Goal: Check status

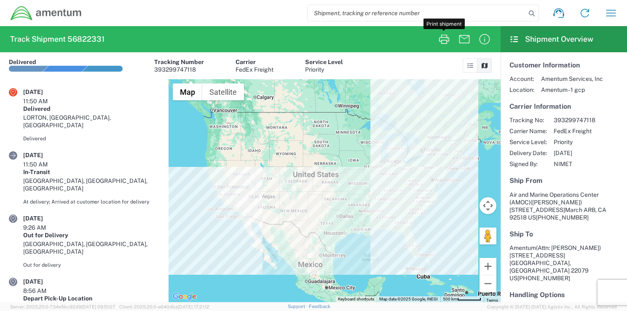
scroll to position [223, 0]
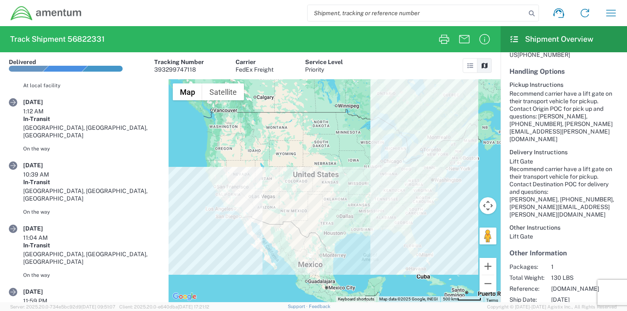
click at [389, 12] on input "search" at bounding box center [416, 13] width 218 height 16
paste input "392229924624"
click at [532, 14] on icon at bounding box center [532, 14] width 12 height 12
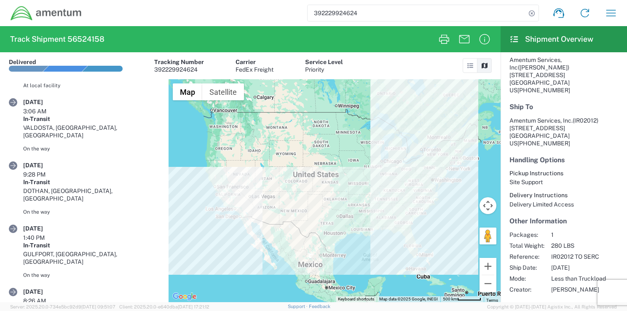
scroll to position [127, 0]
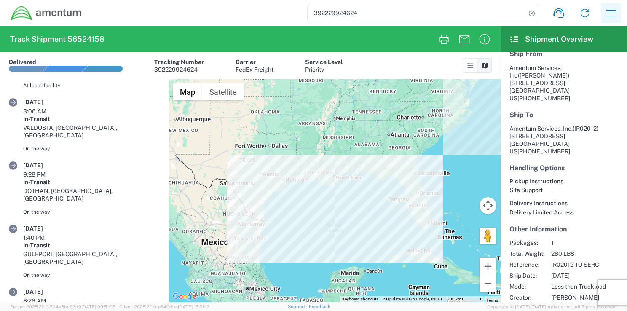
click at [611, 14] on icon "button" at bounding box center [610, 12] width 13 height 13
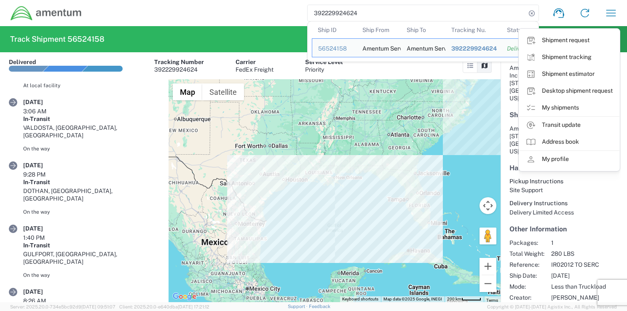
drag, startPoint x: 361, startPoint y: 12, endPoint x: 292, endPoint y: 0, distance: 70.6
click at [292, 0] on agx-form-navbar "392229924624 Ship ID Ship From Ship To Tracking Nu. Status Ship ID 56524158 Shi…" at bounding box center [313, 13] width 627 height 26
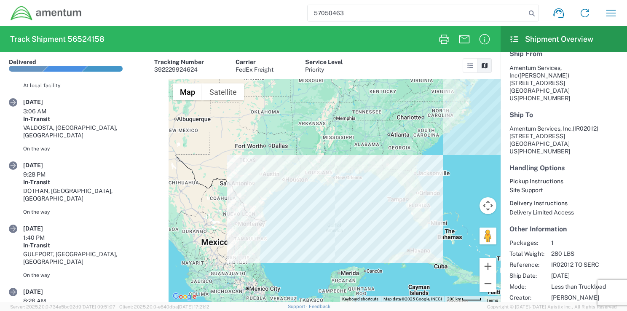
type input "57050463"
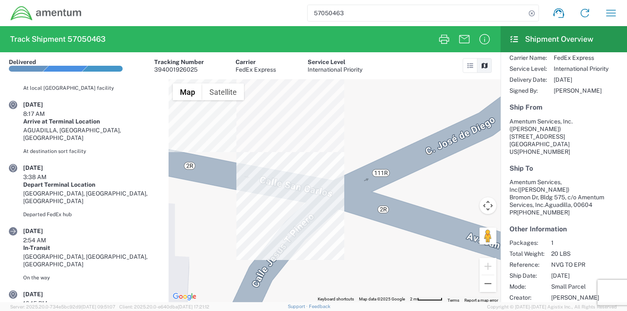
scroll to position [243, 0]
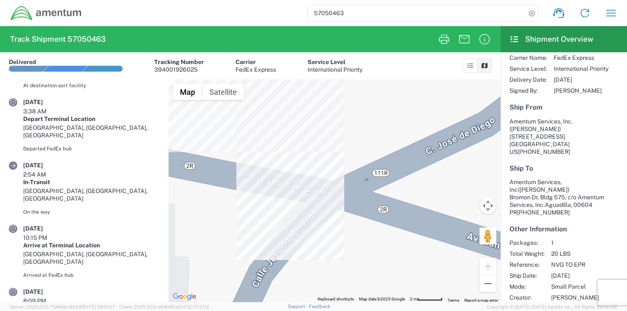
click at [380, 12] on input "57050463" at bounding box center [416, 13] width 218 height 16
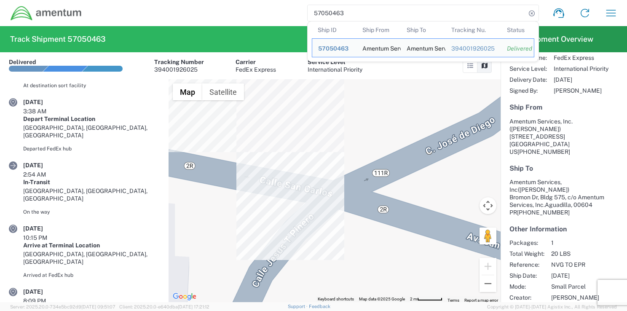
click at [364, 138] on div at bounding box center [334, 190] width 332 height 223
